Goal: Information Seeking & Learning: Learn about a topic

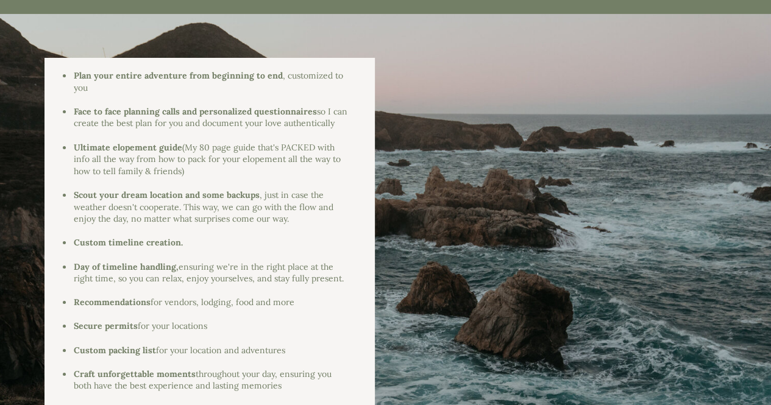
scroll to position [2195, 0]
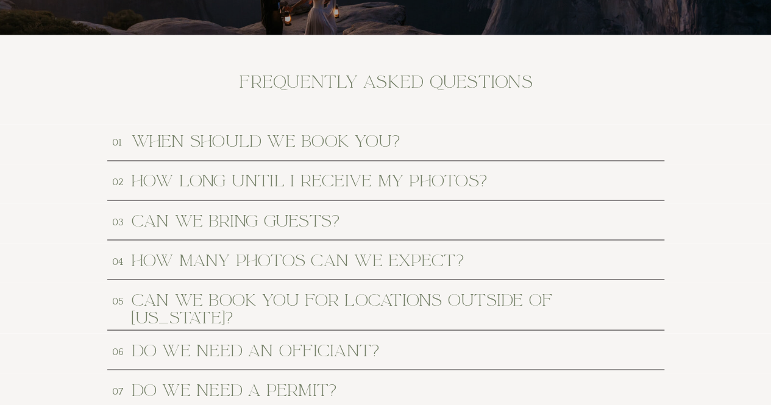
scroll to position [5609, 0]
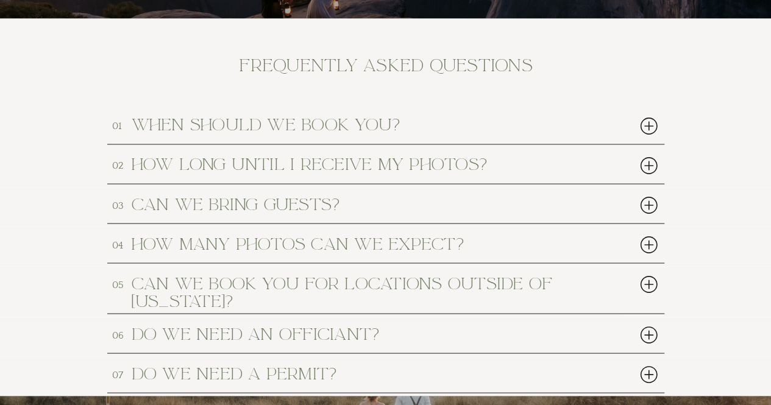
click at [648, 125] on div at bounding box center [649, 125] width 25 height 25
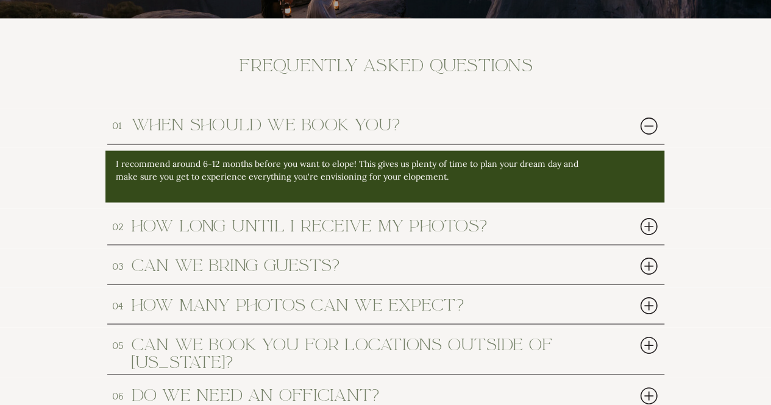
drag, startPoint x: 597, startPoint y: 211, endPoint x: 604, endPoint y: 222, distance: 12.9
drag, startPoint x: 604, startPoint y: 222, endPoint x: 646, endPoint y: 229, distance: 43.2
click at [646, 229] on div at bounding box center [649, 226] width 25 height 25
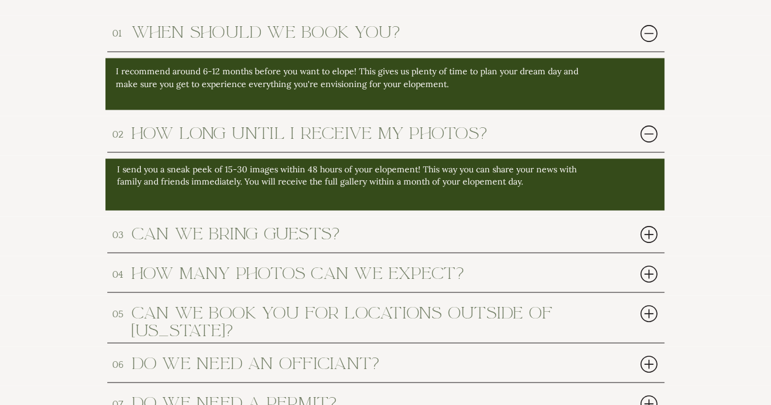
scroll to position [5731, 0]
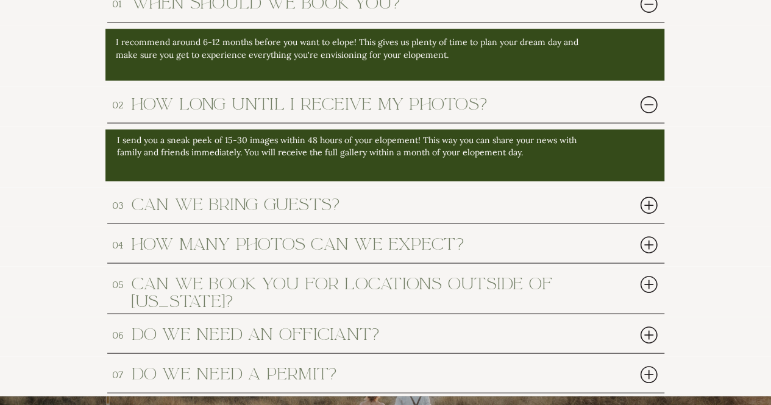
click at [650, 204] on div at bounding box center [649, 205] width 25 height 25
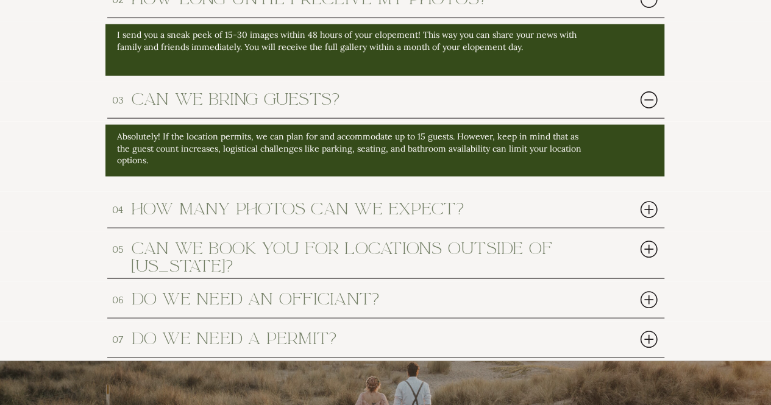
scroll to position [5853, 0]
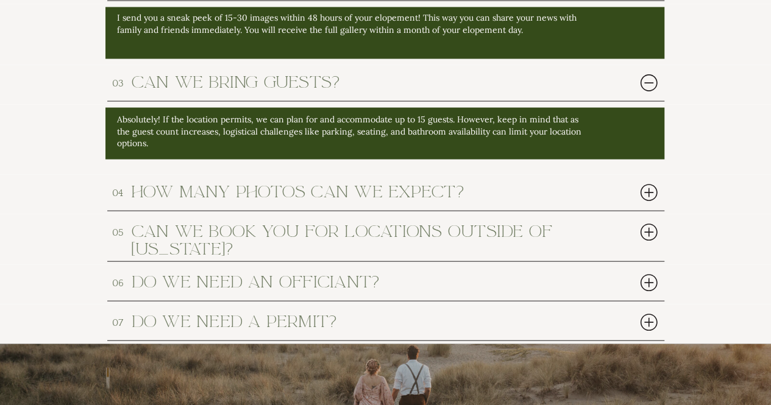
click at [648, 282] on div at bounding box center [649, 283] width 25 height 25
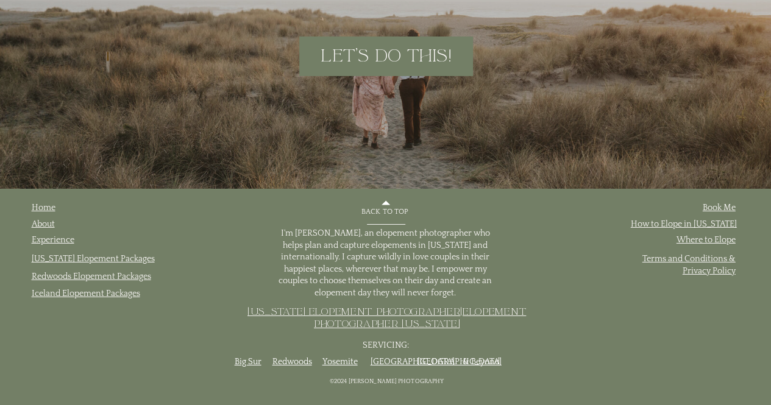
scroll to position [6581, 0]
